Goal: Navigation & Orientation: Find specific page/section

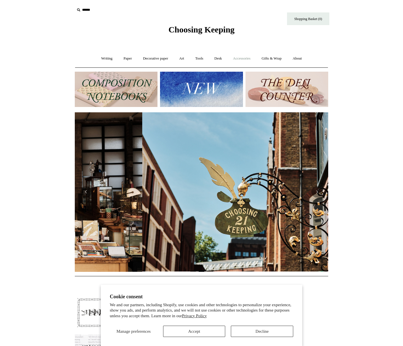
scroll to position [0, 253]
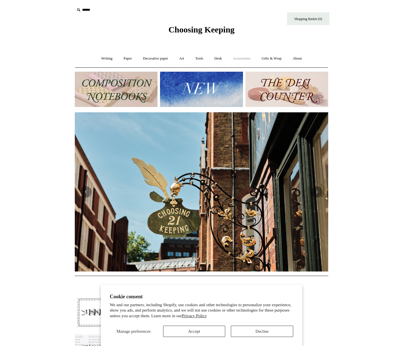
click at [240, 57] on link "Accessories +" at bounding box center [242, 58] width 28 height 15
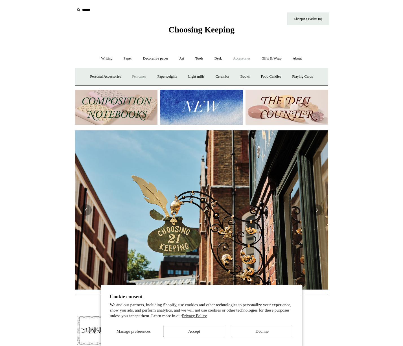
click at [134, 77] on link "Pen cases" at bounding box center [139, 76] width 24 height 15
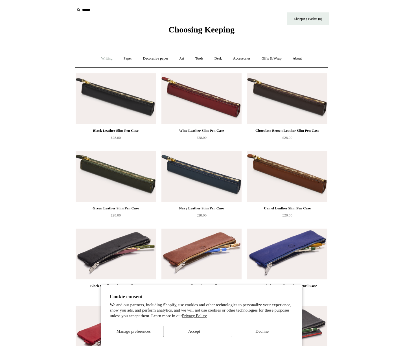
click at [101, 58] on link "Writing +" at bounding box center [106, 58] width 21 height 15
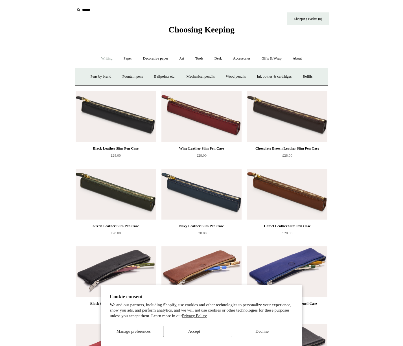
click at [100, 57] on link "Writing -" at bounding box center [106, 58] width 21 height 15
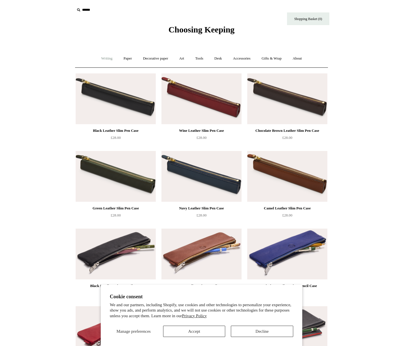
click at [100, 56] on link "Writing +" at bounding box center [106, 58] width 21 height 15
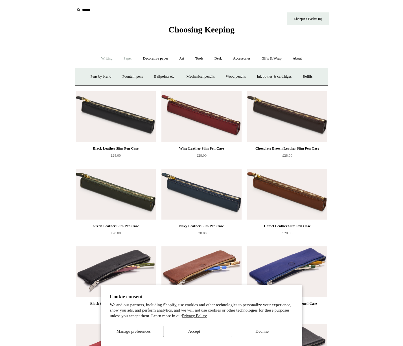
click at [129, 59] on link "Paper +" at bounding box center [127, 58] width 19 height 15
click at [118, 74] on link "Notebooks +" at bounding box center [122, 76] width 26 height 15
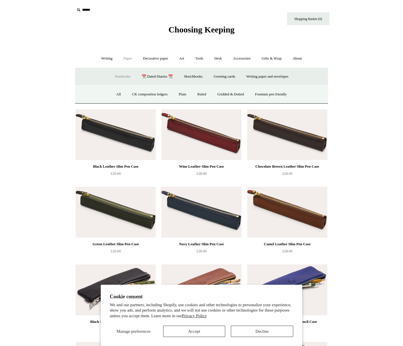
click at [115, 76] on link "Notebooks -" at bounding box center [122, 76] width 26 height 15
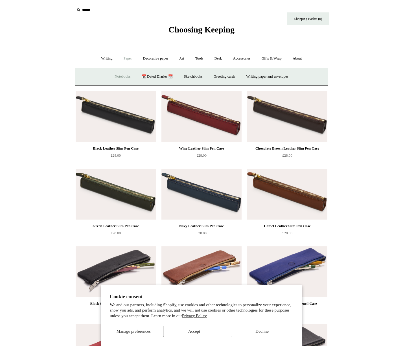
click at [115, 76] on link "Notebooks +" at bounding box center [122, 76] width 26 height 15
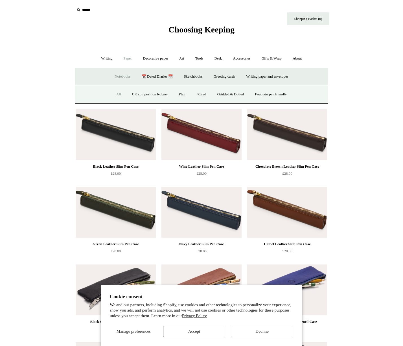
click at [116, 94] on link "All" at bounding box center [118, 94] width 15 height 15
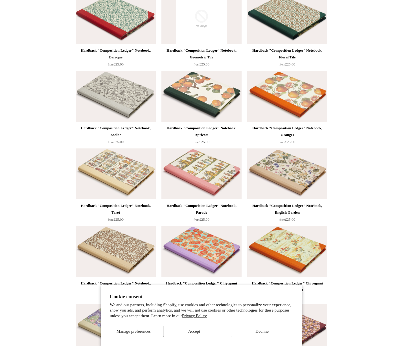
scroll to position [254, 0]
